Goal: Navigation & Orientation: Find specific page/section

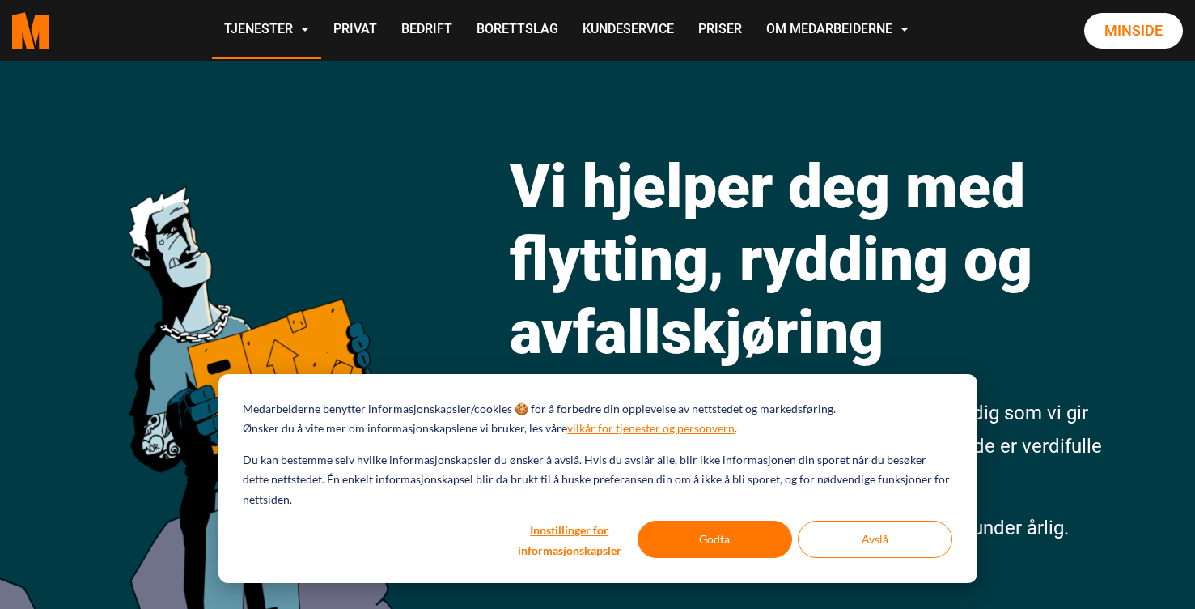
scroll to position [59, 0]
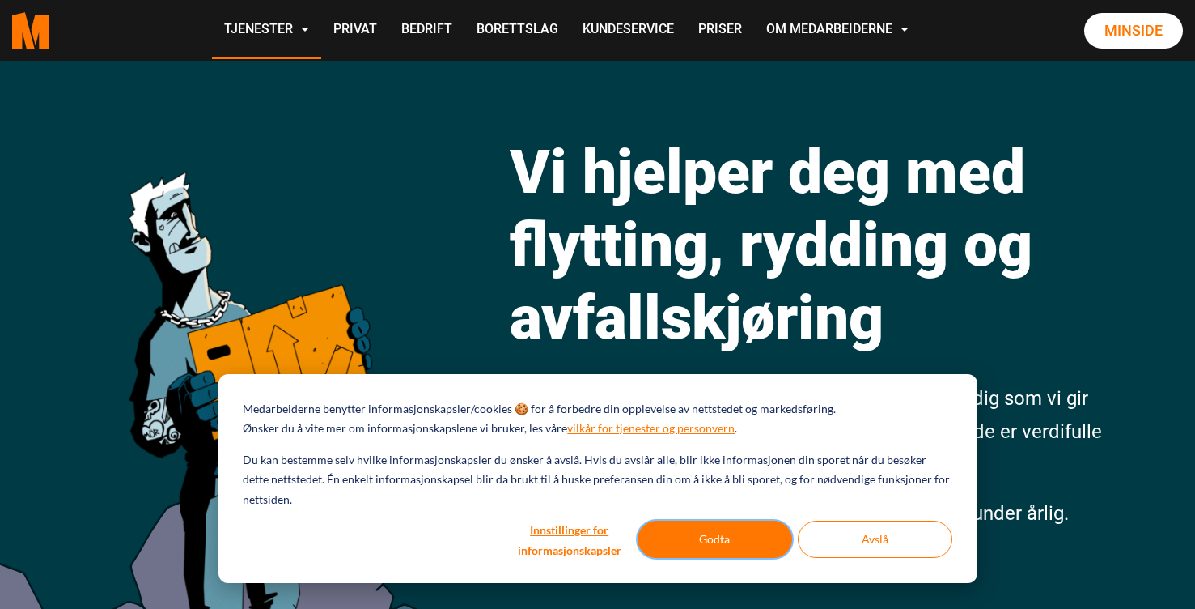
click at [734, 533] on button "Godta" at bounding box center [715, 538] width 155 height 37
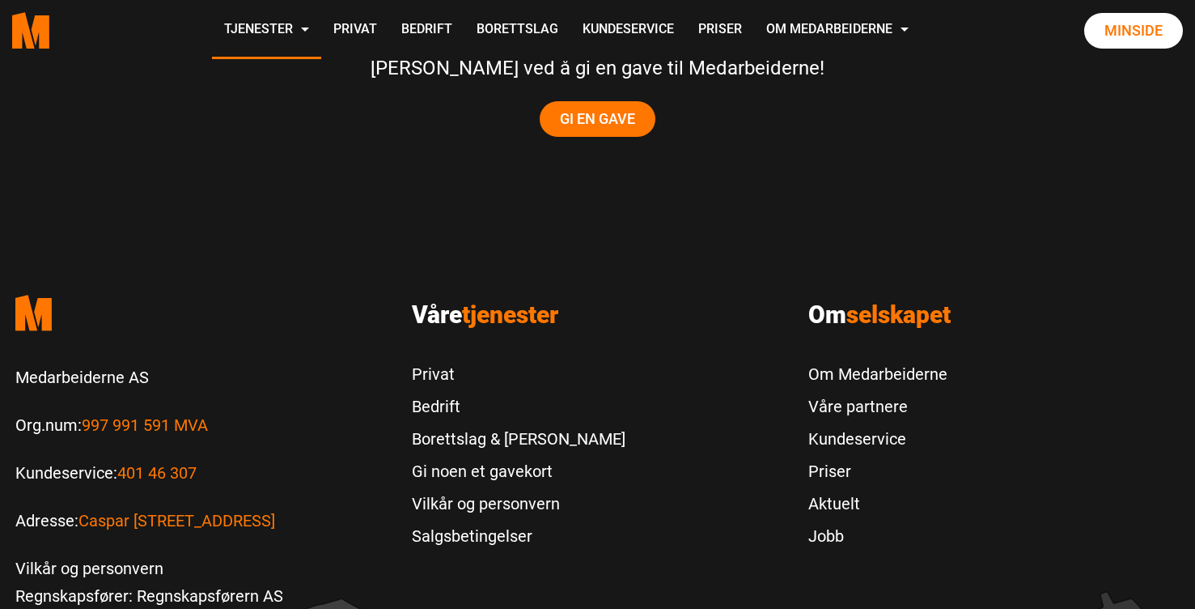
scroll to position [3588, 0]
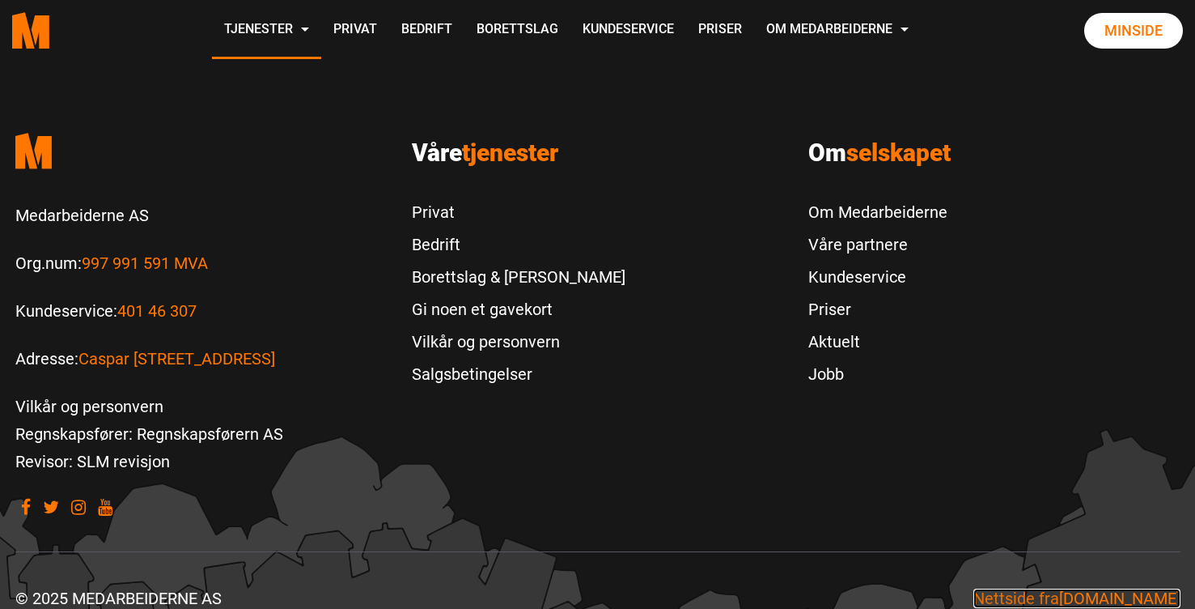
click at [1095, 588] on span "[DOMAIN_NAME]" at bounding box center [1119, 597] width 121 height 19
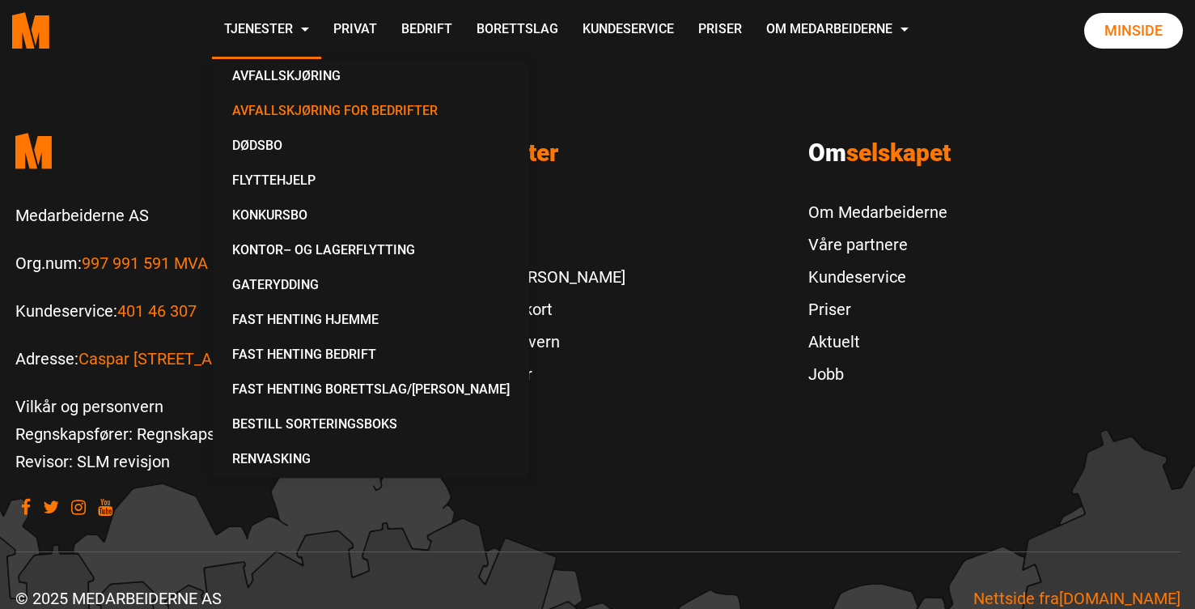
scroll to position [3585, 0]
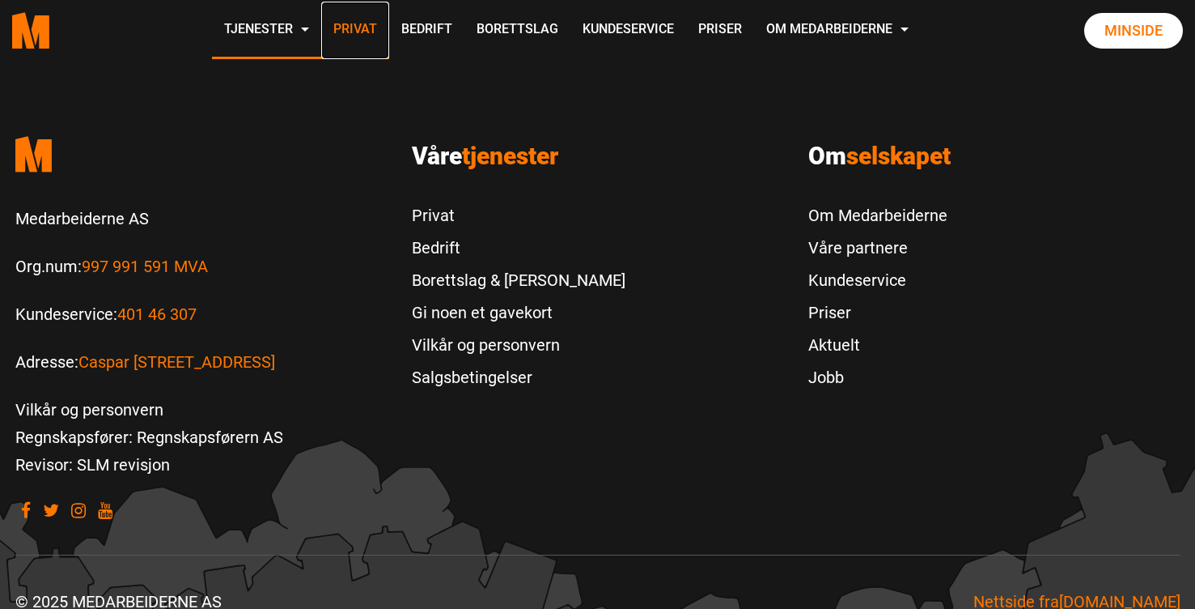
click at [325, 28] on link "Privat" at bounding box center [355, 30] width 68 height 57
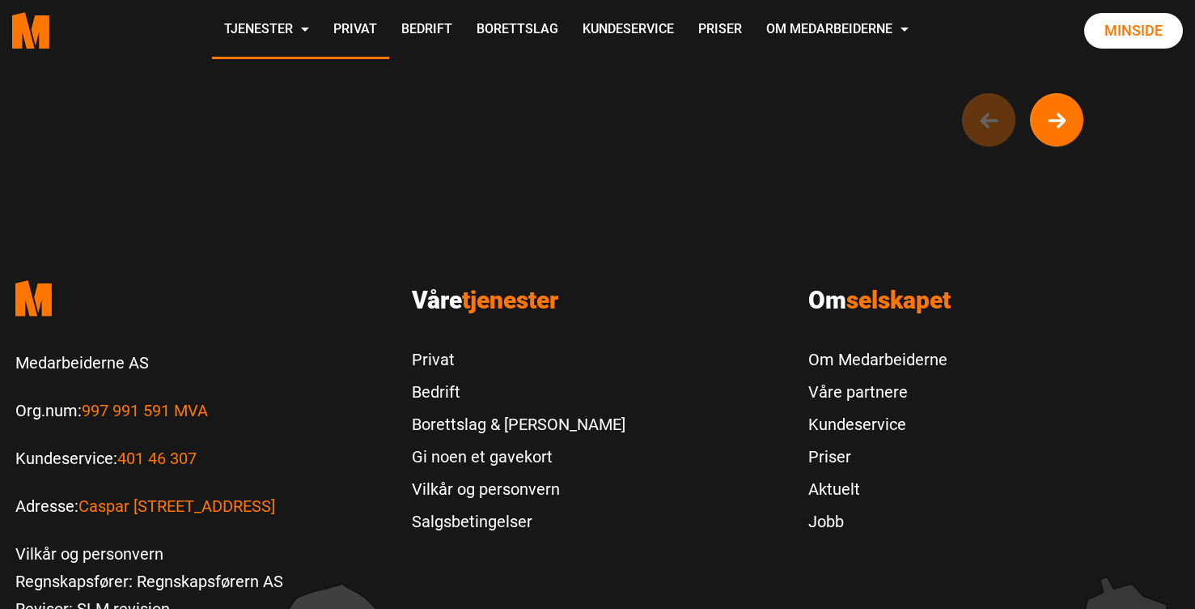
scroll to position [1725, 0]
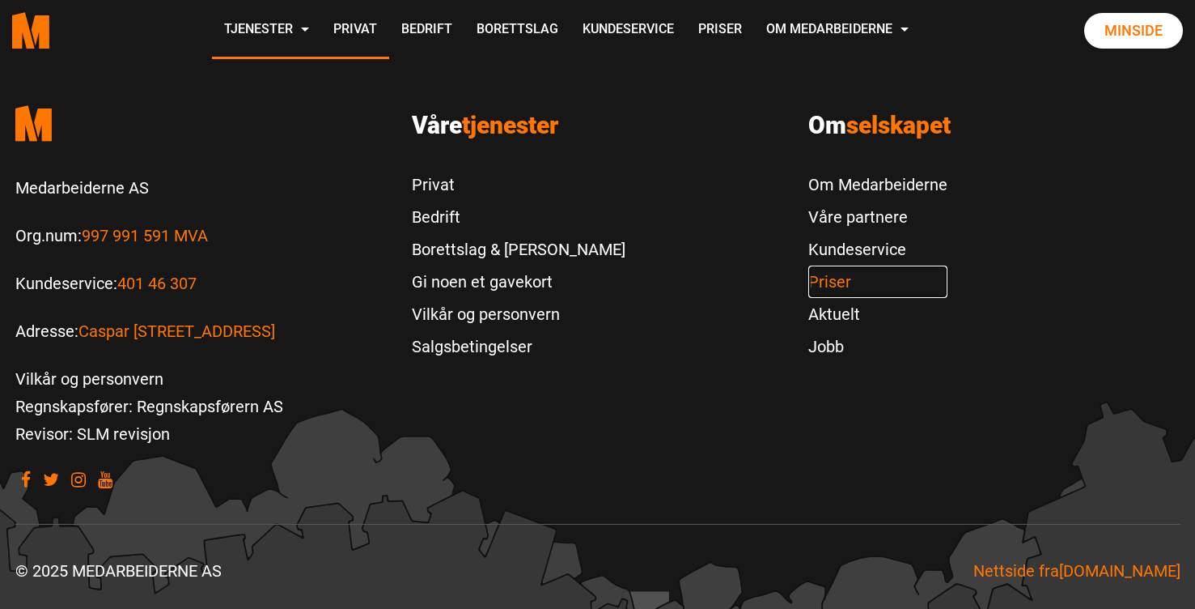
click at [819, 278] on link "Priser" at bounding box center [878, 281] width 139 height 32
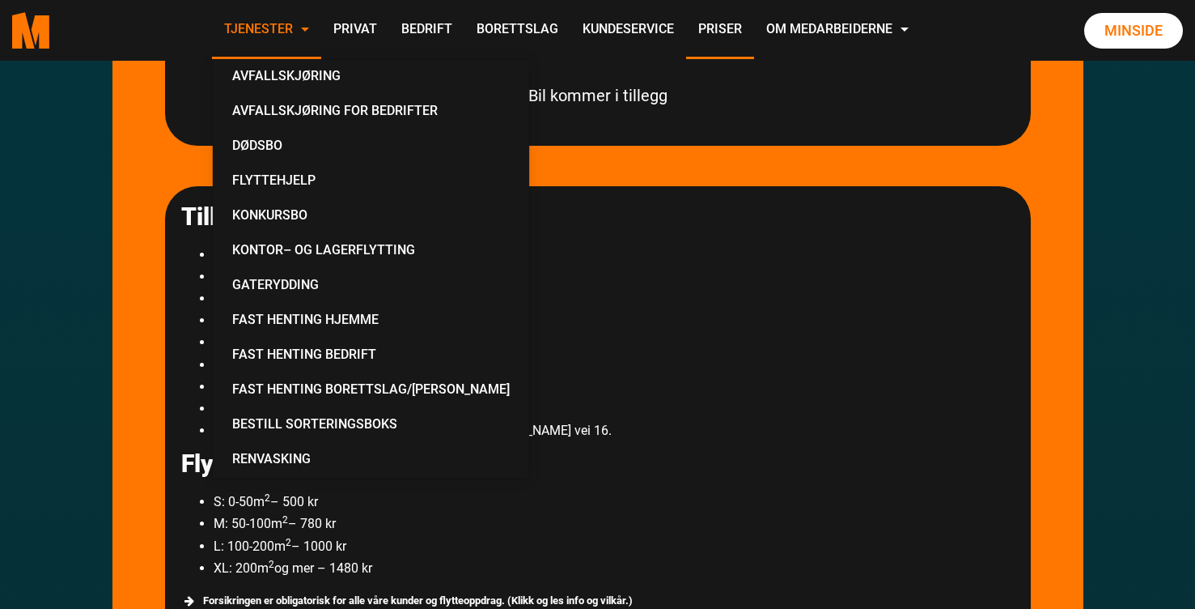
scroll to position [1053, 0]
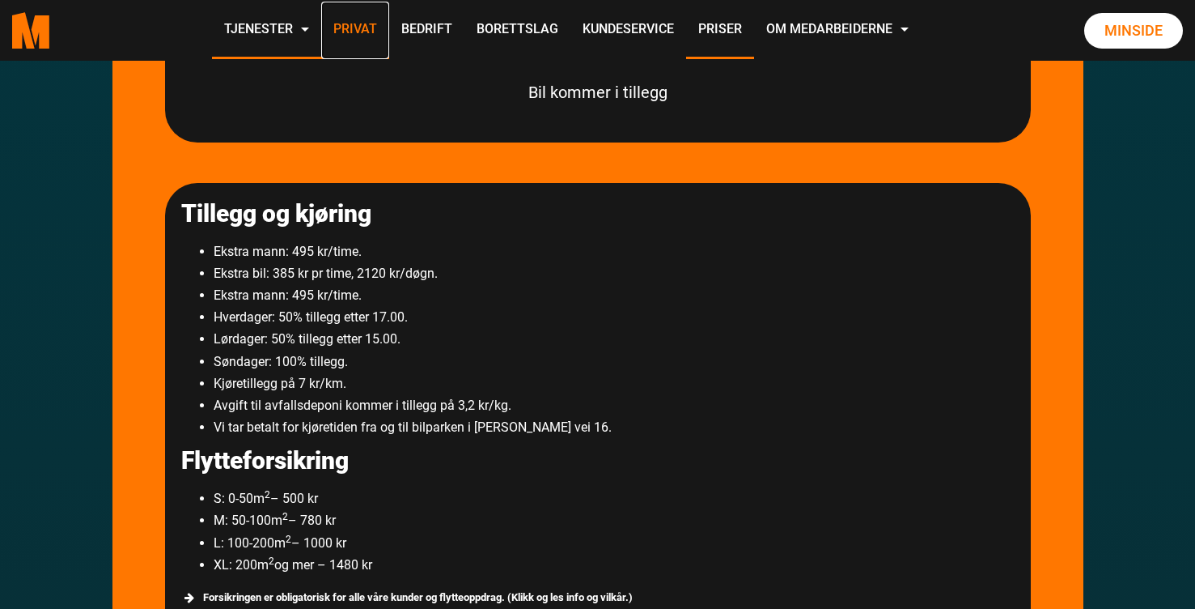
click at [366, 36] on link "Privat" at bounding box center [355, 30] width 68 height 57
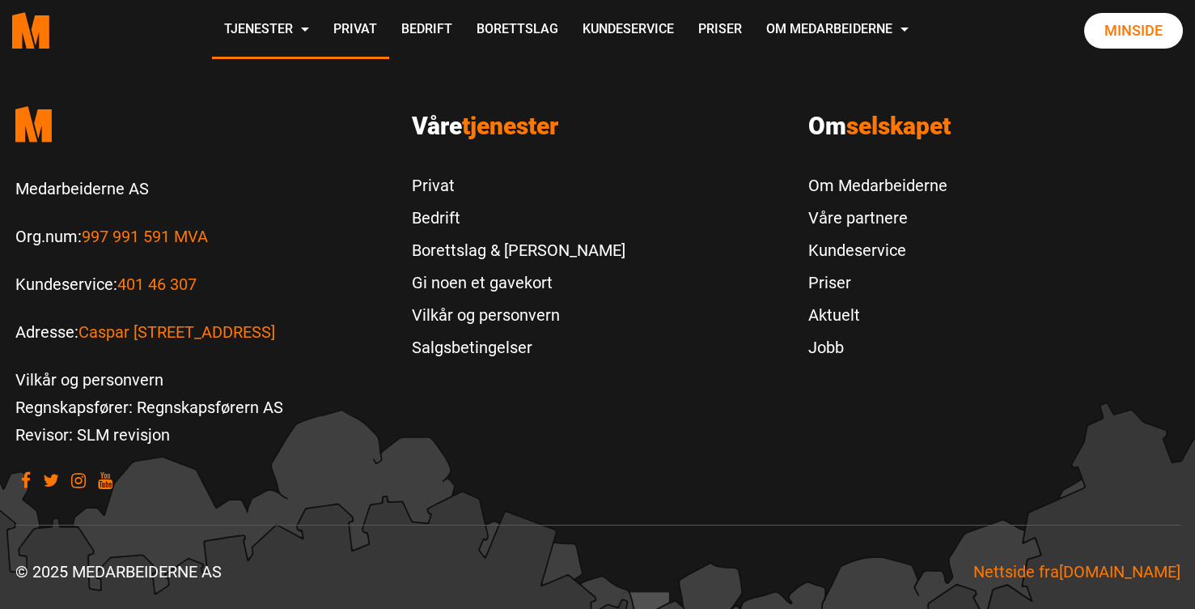
scroll to position [1725, 0]
drag, startPoint x: 13, startPoint y: 182, endPoint x: 166, endPoint y: 180, distance: 153.0
click at [173, 182] on div ".cls-1{filter:url(#drop-shadow-2)}.cls-1,.cls-2{fill:#ff7700;stroke-width:0px}.…" at bounding box center [201, 292] width 397 height 398
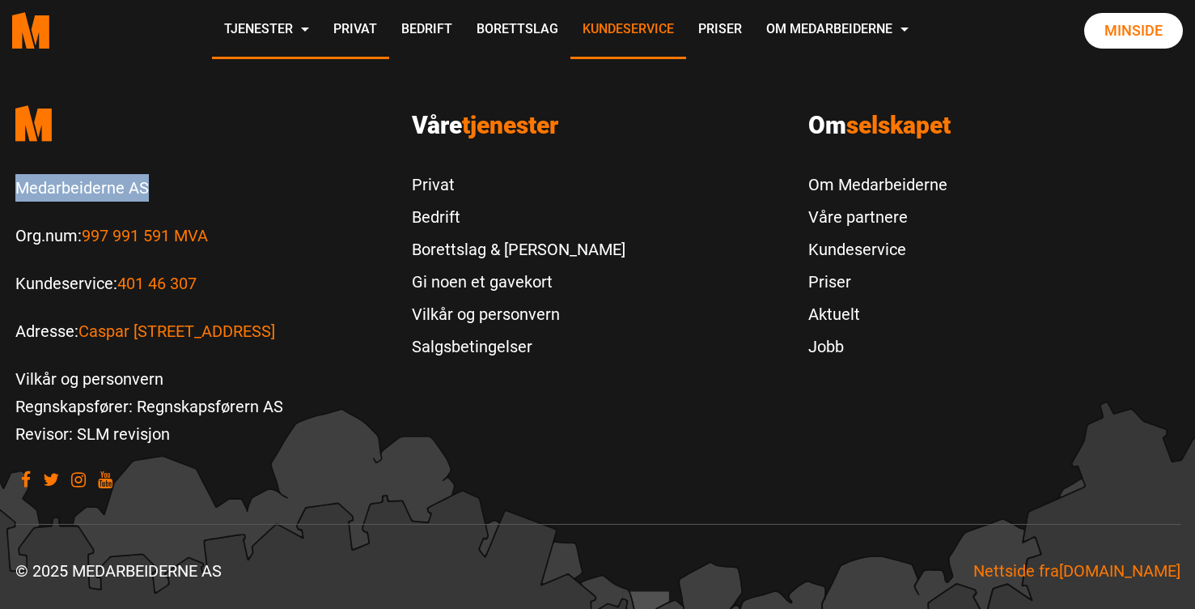
copy p "Medarbeiderne AS"
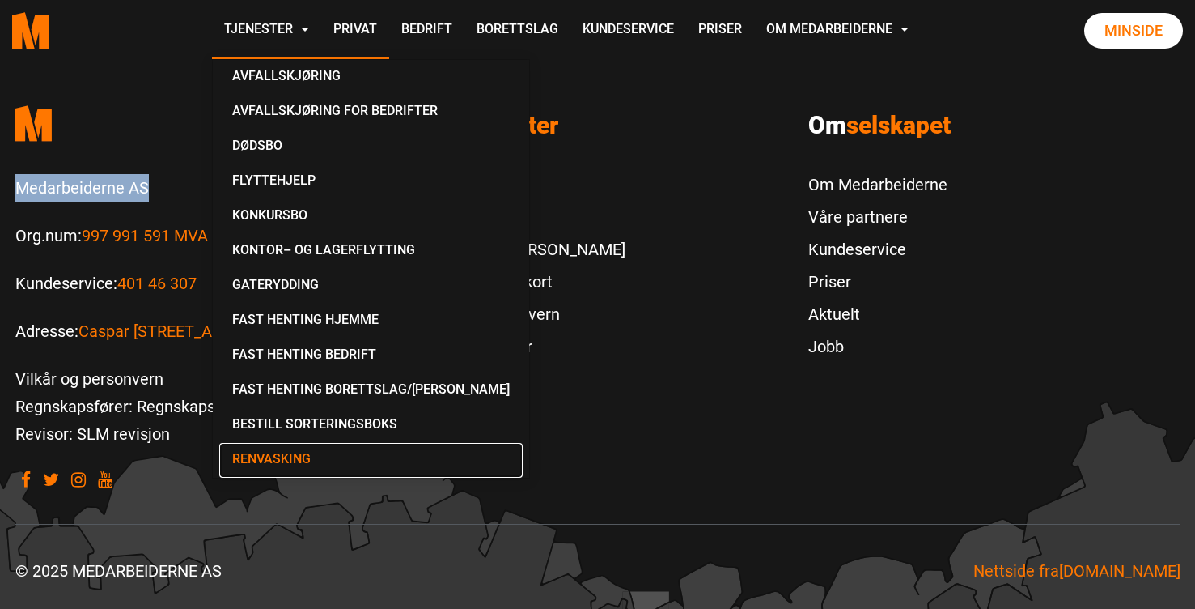
click at [277, 462] on link "Renvasking" at bounding box center [371, 460] width 304 height 35
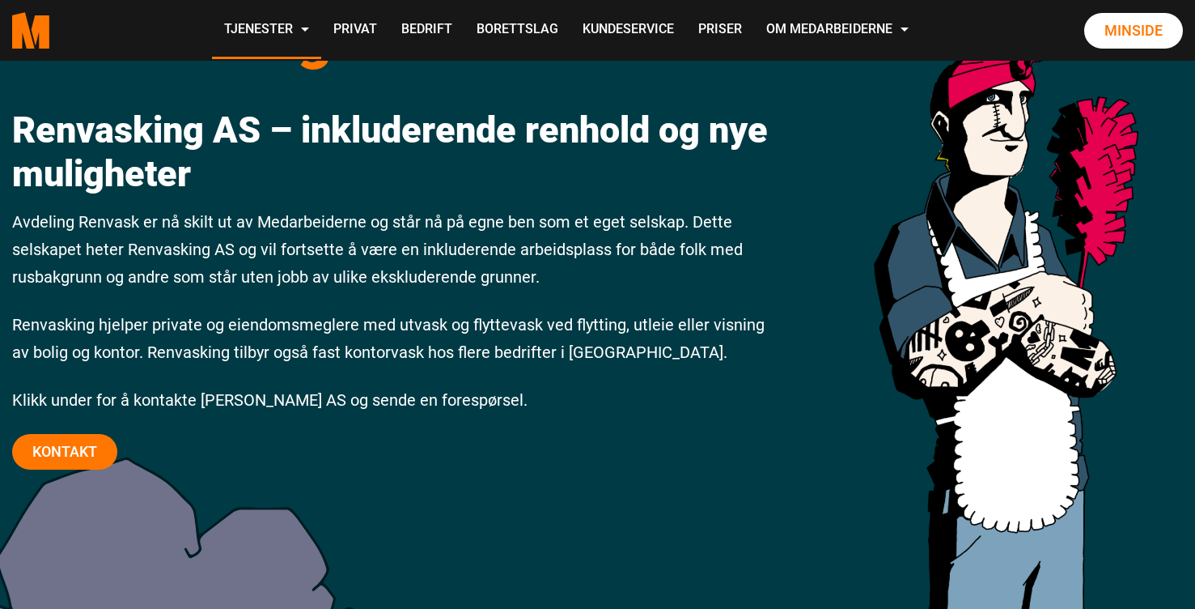
scroll to position [231, 0]
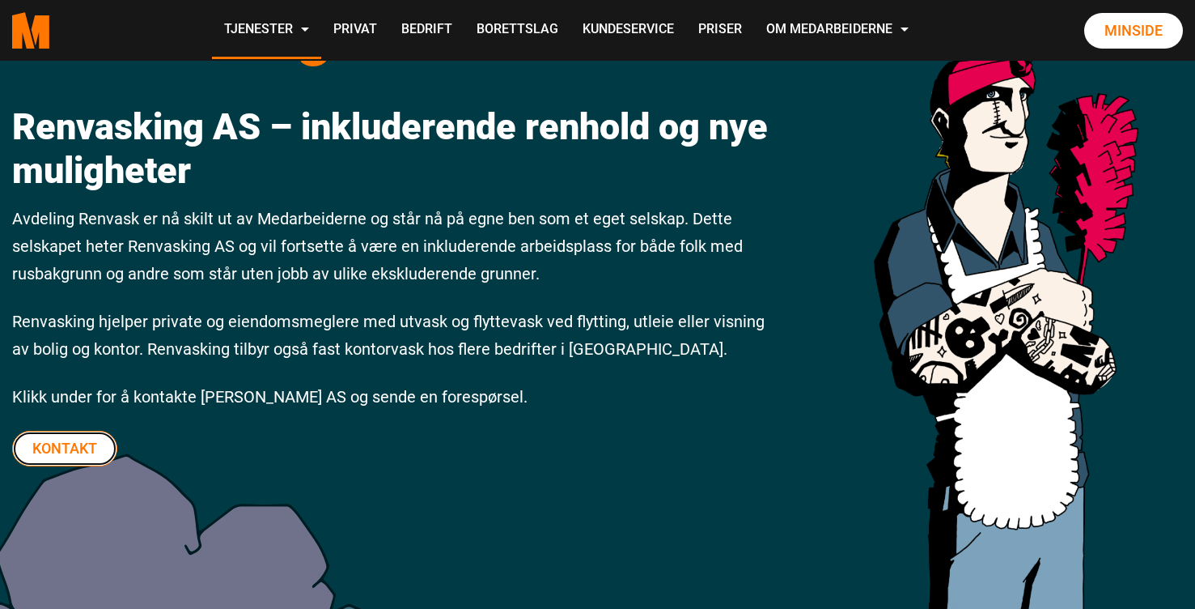
click at [23, 435] on link "Kontakt" at bounding box center [64, 449] width 105 height 36
